Goal: Task Accomplishment & Management: Use online tool/utility

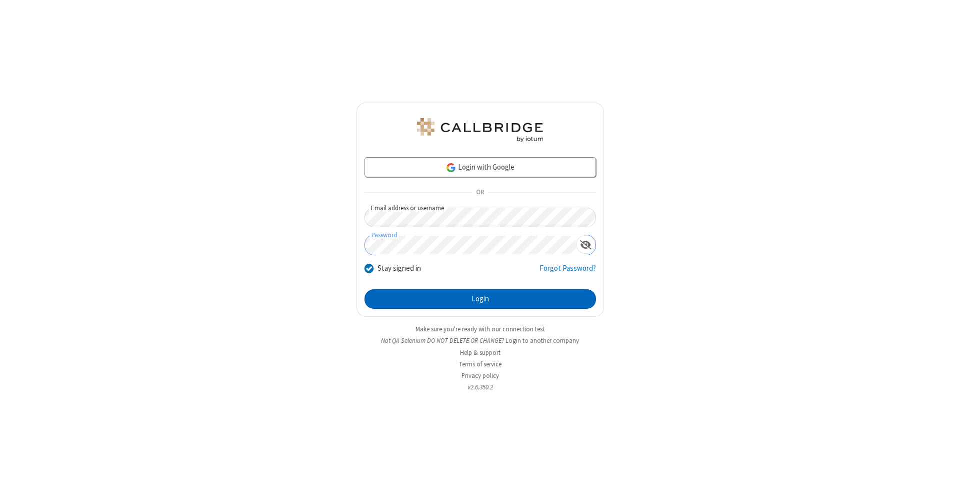
click at [480, 299] on button "Login" at bounding box center [481, 299] width 232 height 20
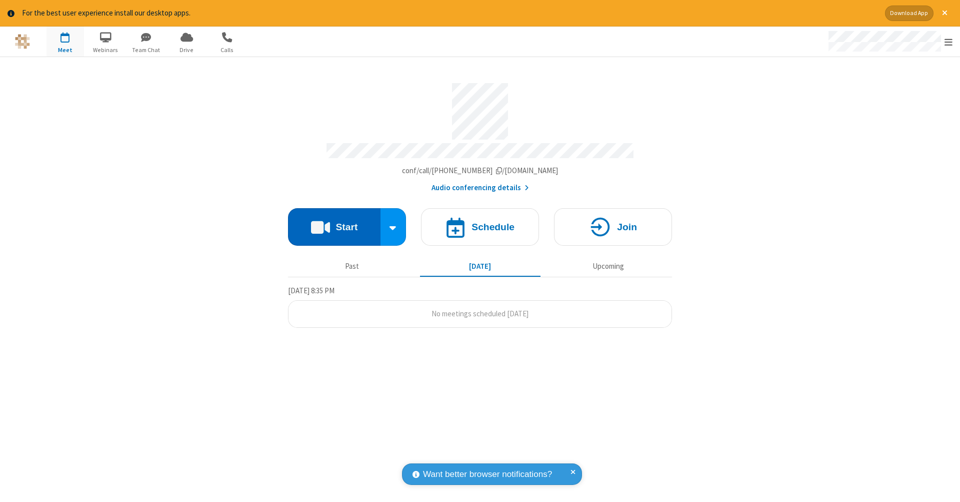
click at [334, 222] on button "Start" at bounding box center [334, 227] width 93 height 38
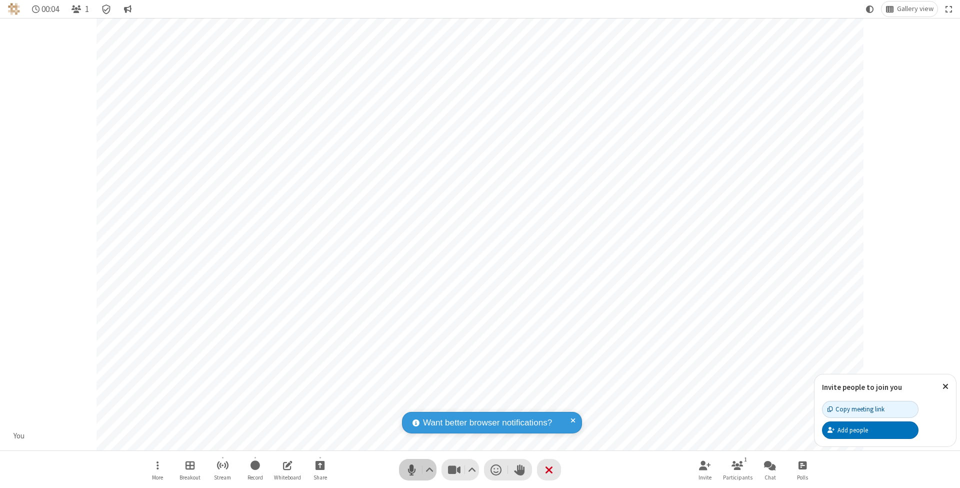
click at [412, 469] on span "Mute (⌘+Shift+A)" at bounding box center [411, 469] width 15 height 15
click at [412, 469] on span "Unmute (⌘+Shift+A)" at bounding box center [411, 469] width 15 height 15
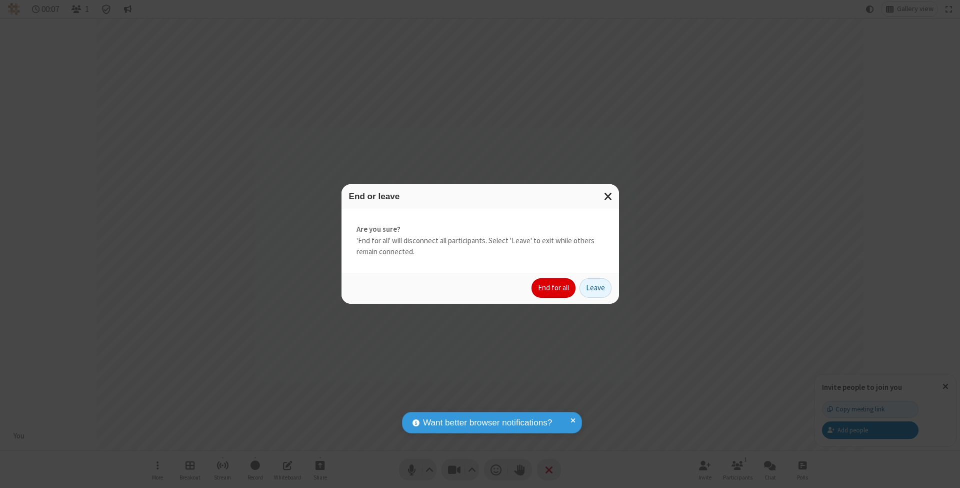
click at [554, 287] on button "End for all" at bounding box center [554, 288] width 44 height 20
